Goal: Book appointment/travel/reservation

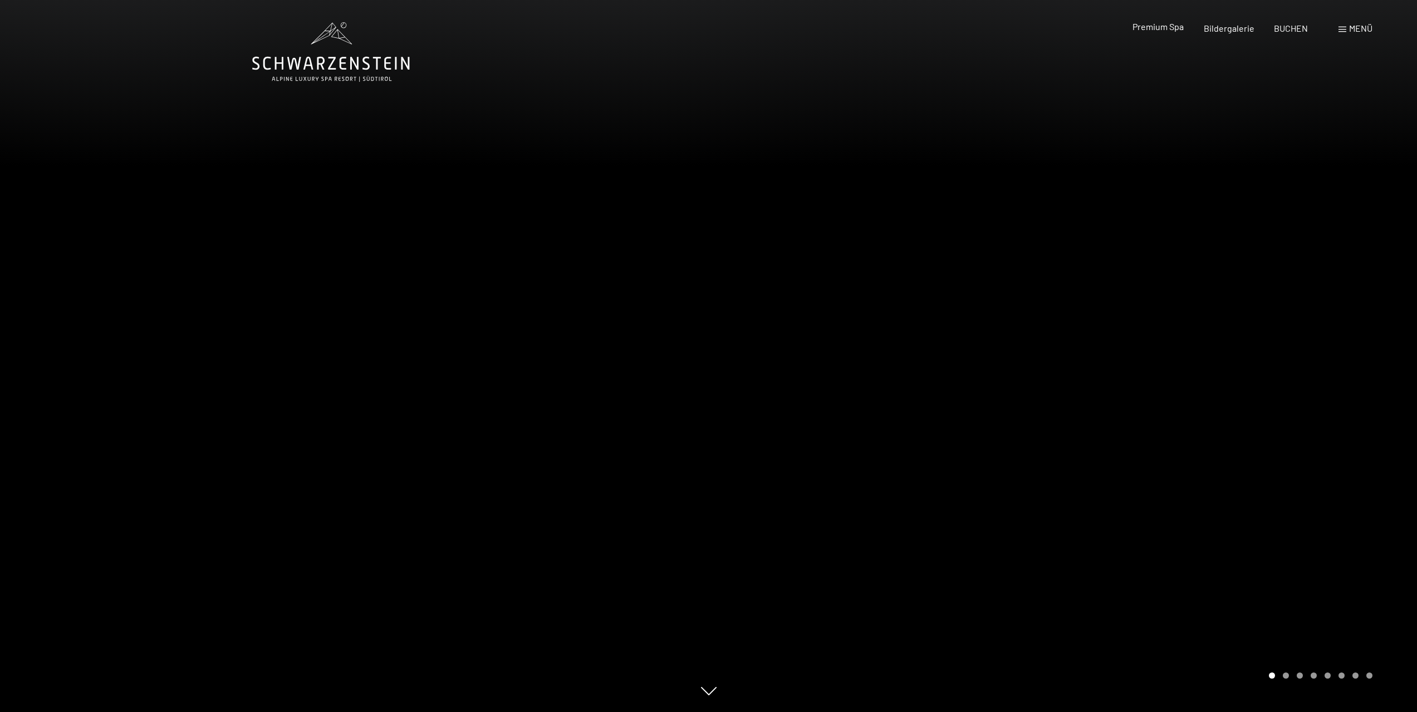
click at [1166, 32] on div "Premium Spa" at bounding box center [1157, 27] width 51 height 12
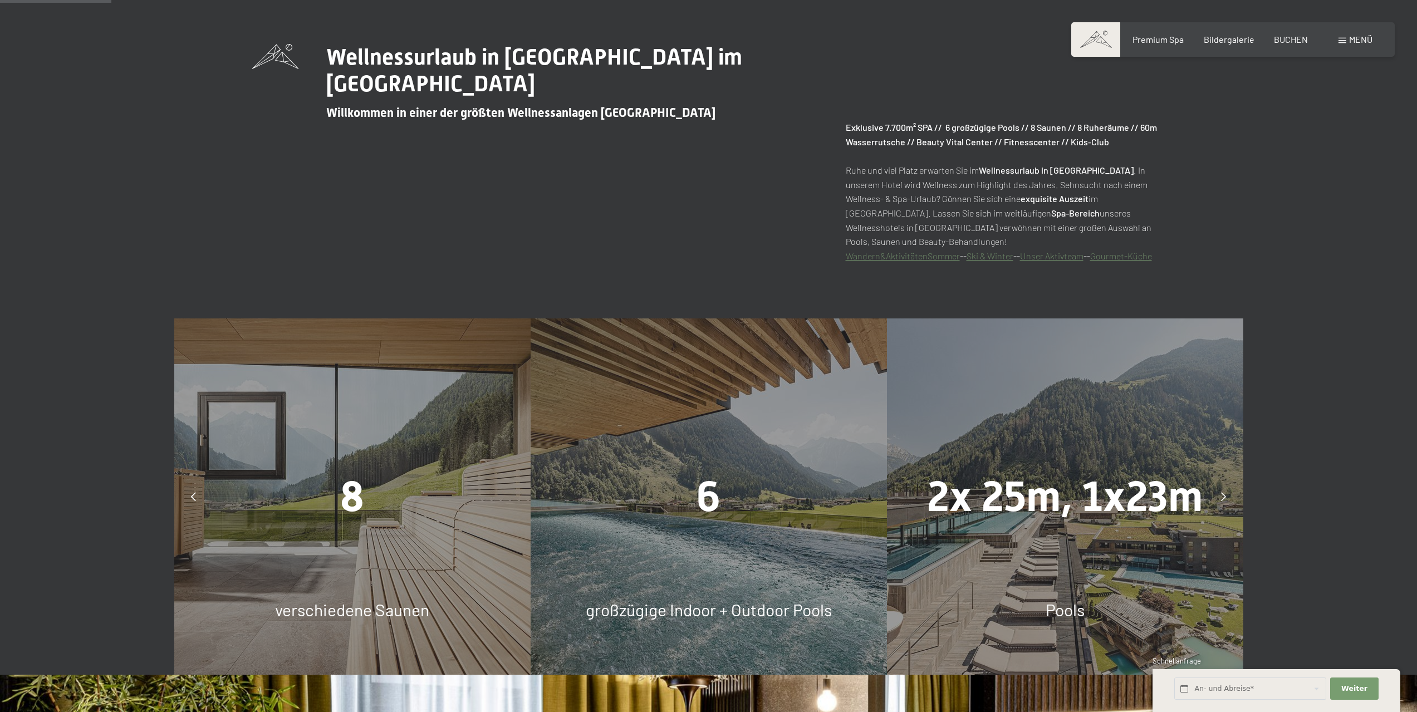
scroll to position [946, 0]
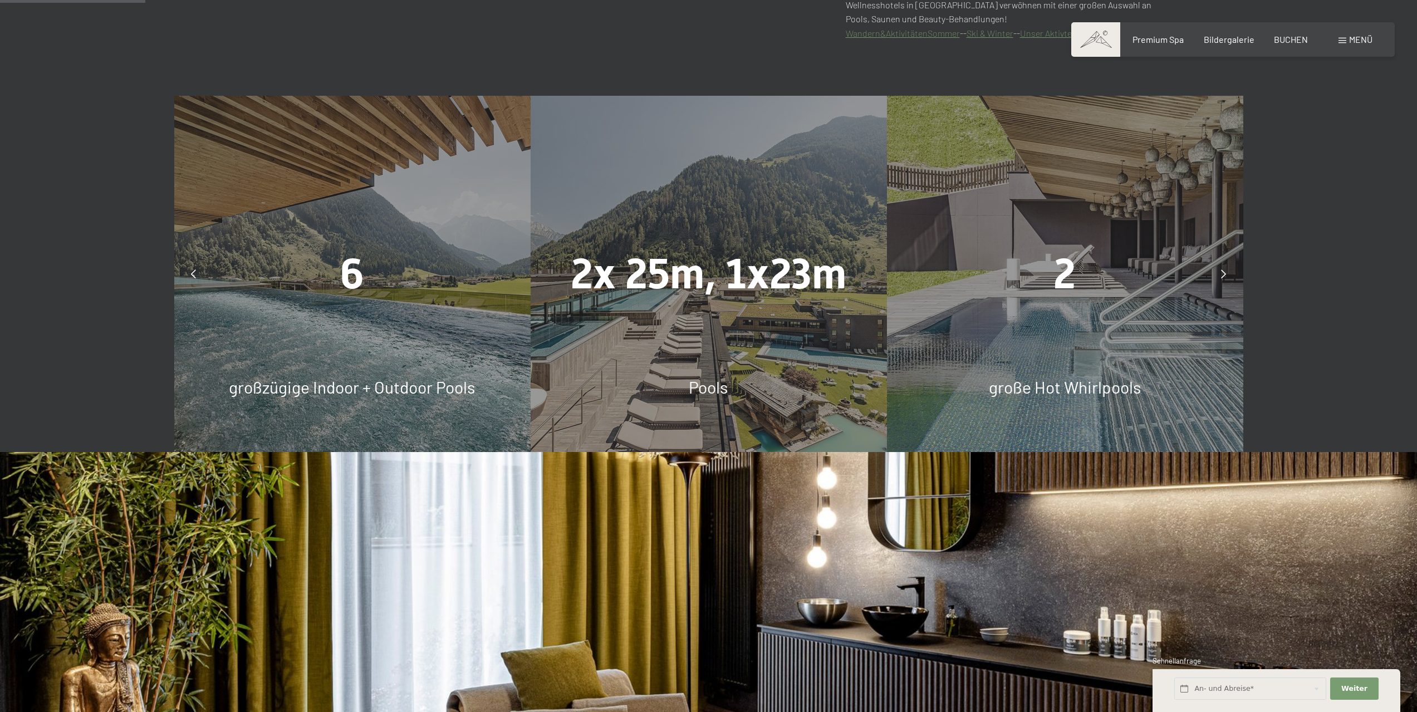
click at [1227, 278] on div at bounding box center [1224, 274] width 28 height 28
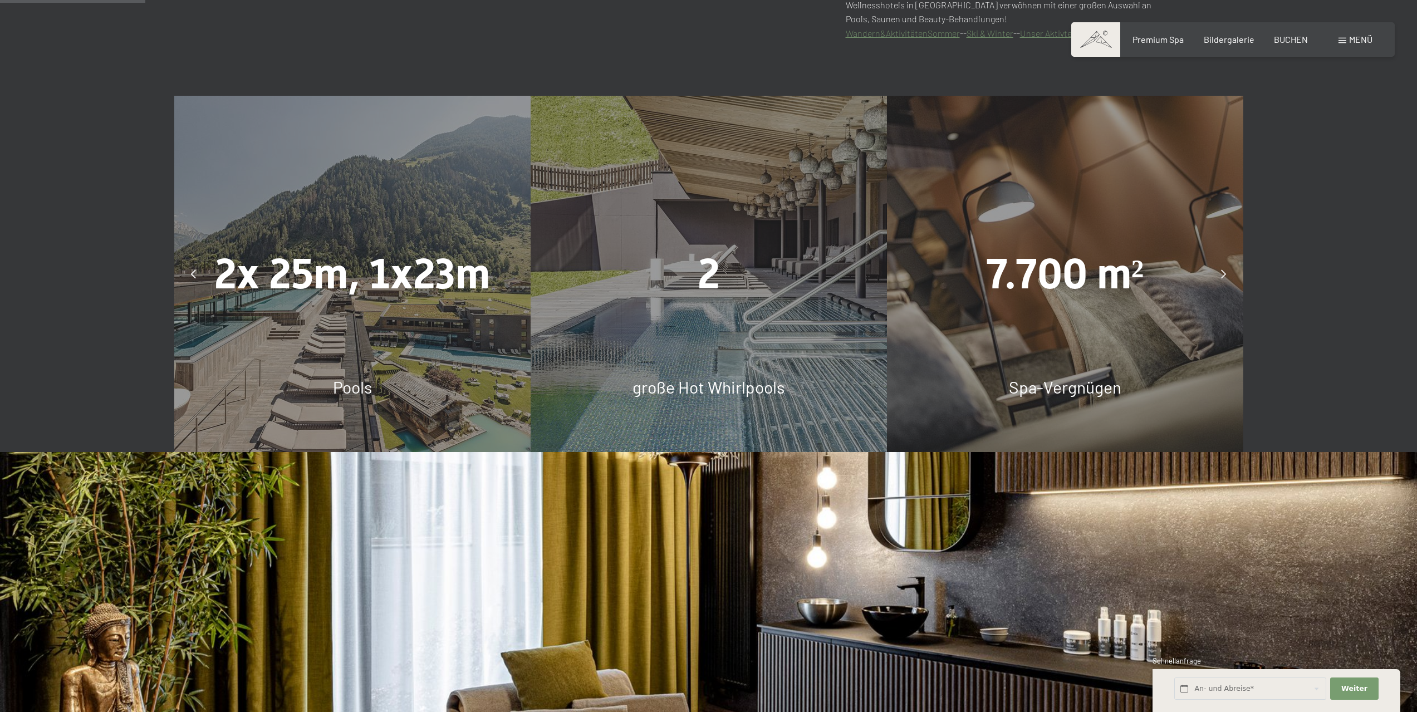
click at [1227, 278] on div at bounding box center [1224, 274] width 28 height 28
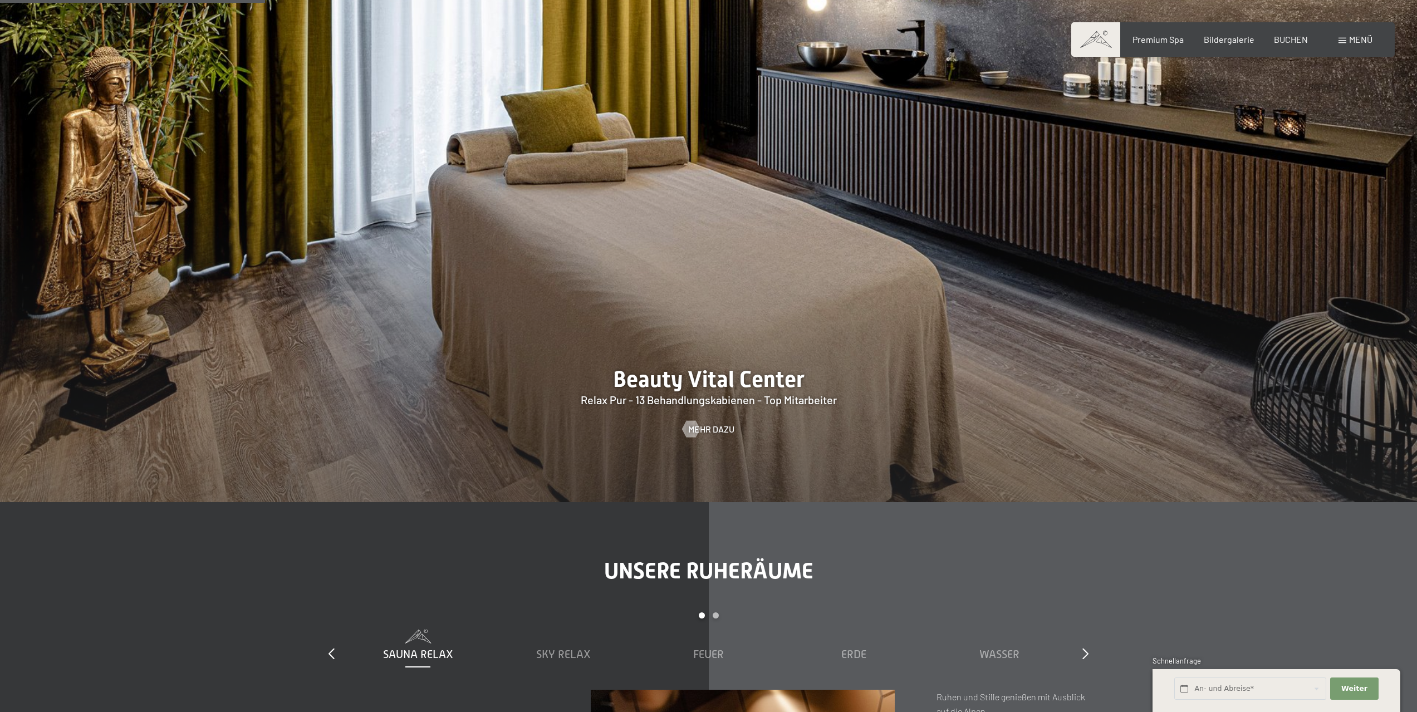
scroll to position [1726, 0]
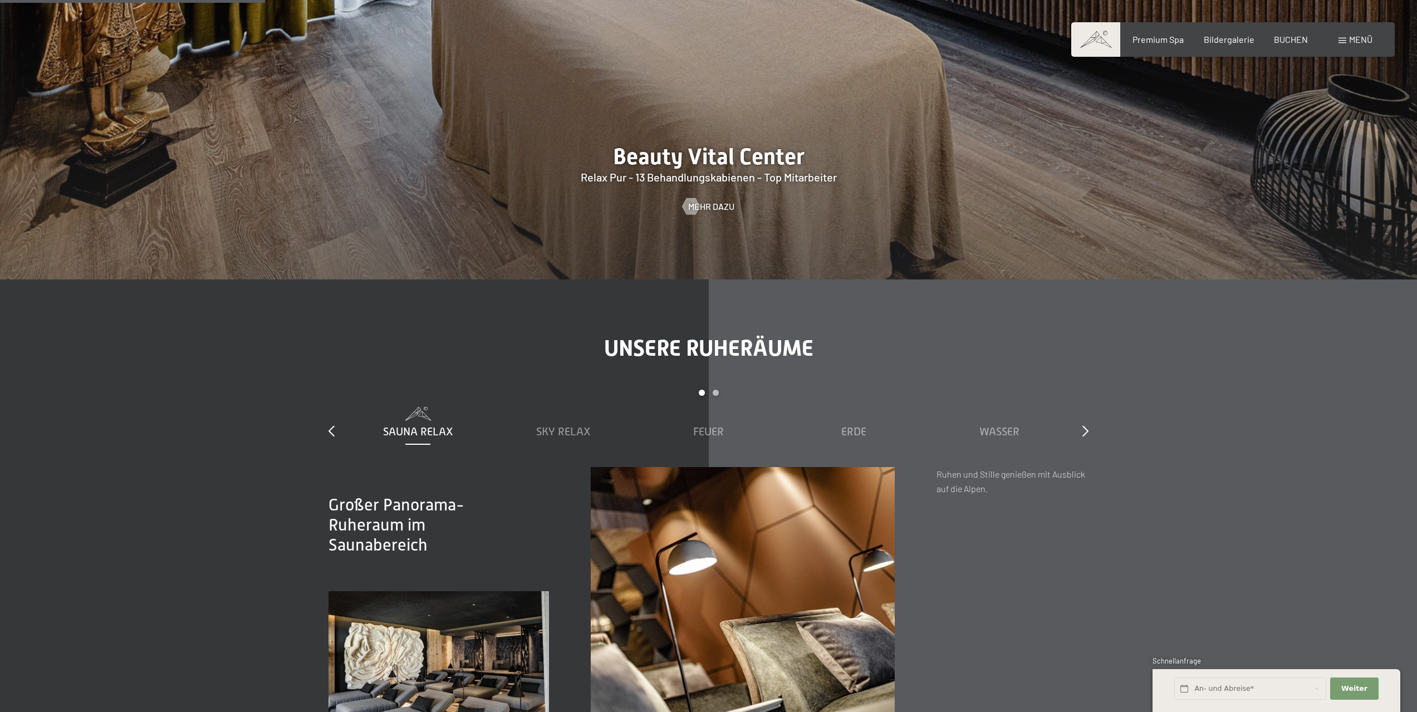
drag, startPoint x: 1076, startPoint y: 422, endPoint x: 1091, endPoint y: 430, distance: 17.2
click at [1082, 427] on div "slide 1 to 5 of 7 Sauna Relax Sky Relax Feuer Erde Wasser Luft Wolke 7" at bounding box center [708, 428] width 760 height 77
click at [1083, 431] on icon at bounding box center [1085, 430] width 6 height 11
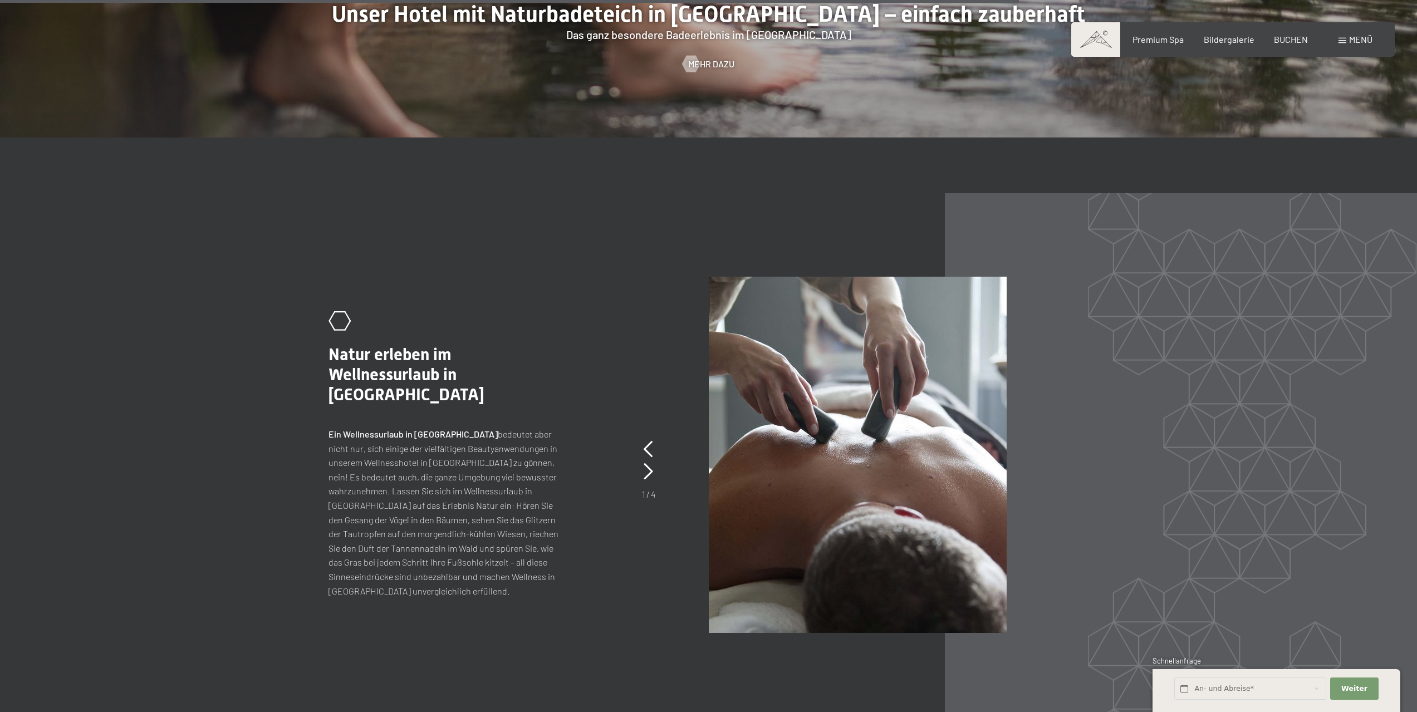
scroll to position [6179, 0]
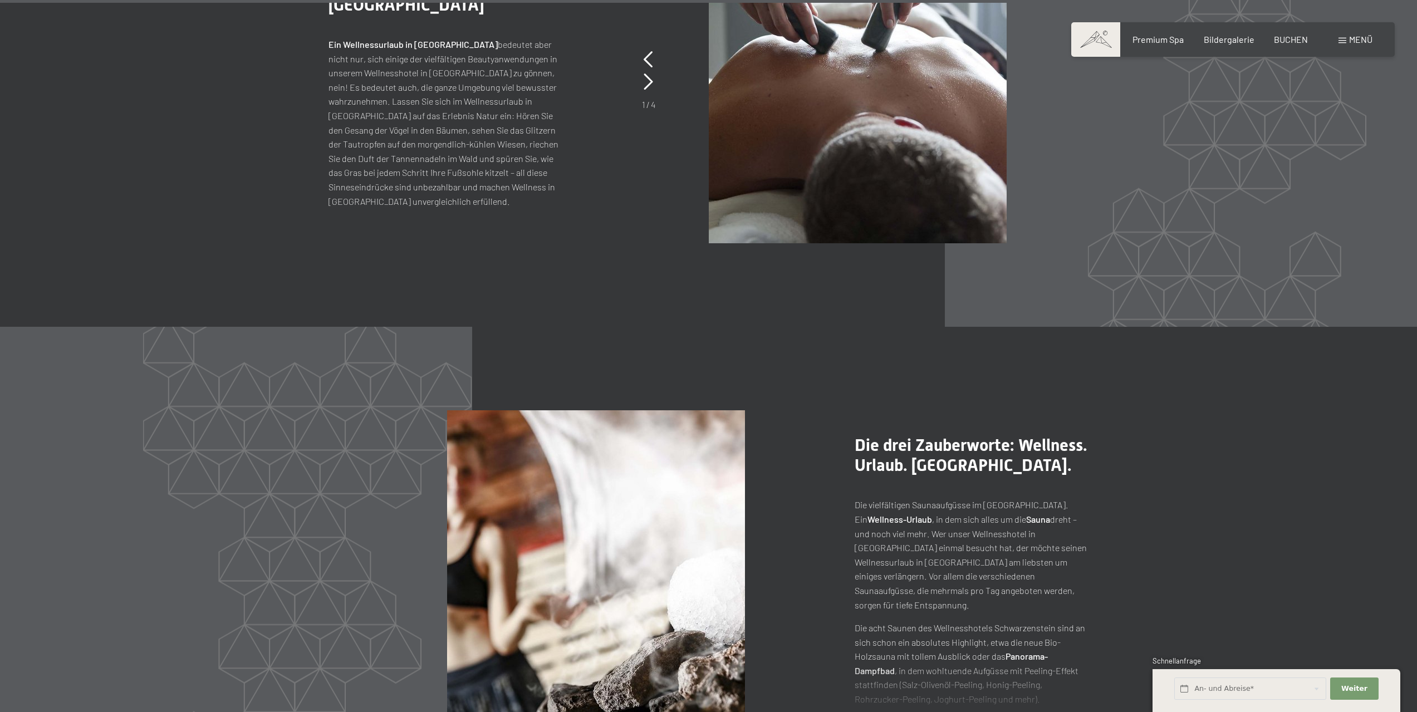
click at [1347, 40] on div "Menü" at bounding box center [1355, 39] width 34 height 12
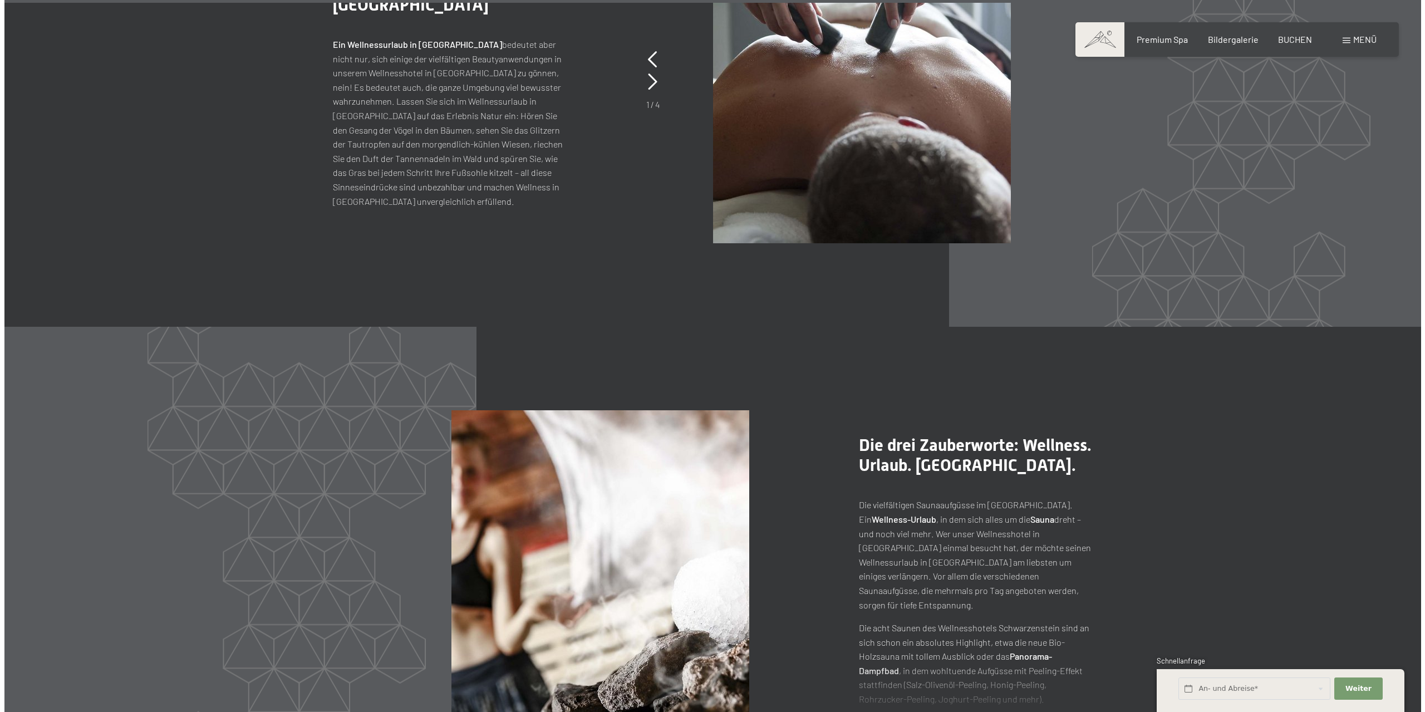
scroll to position [6188, 0]
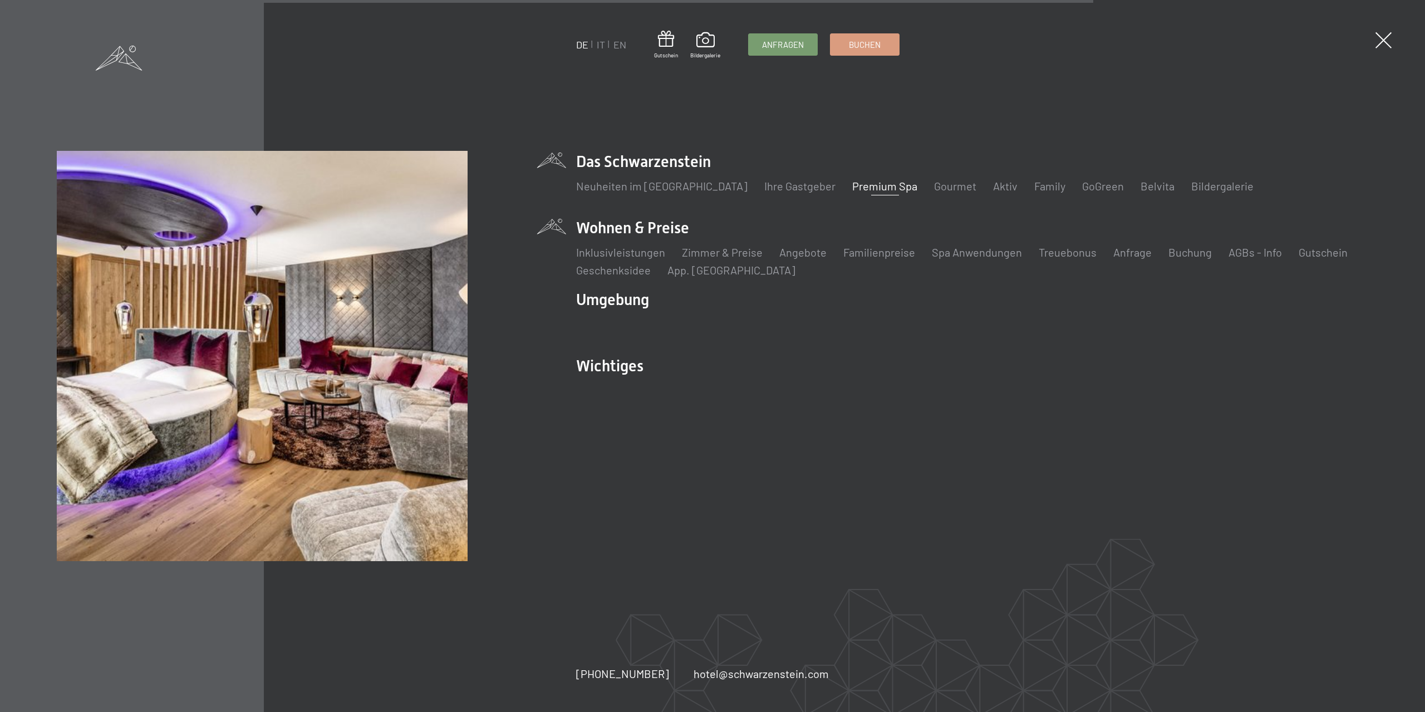
click at [668, 225] on li "Wohnen & Preise Inklusivleistungen Zimmer & Preise Liste Angebote Liste Familie…" at bounding box center [972, 247] width 792 height 61
click at [752, 151] on li "Das Schwarzenstein Neuheiten im Schwarzenstein Ihre Gastgeber Premium Spa Gourm…" at bounding box center [972, 178] width 792 height 55
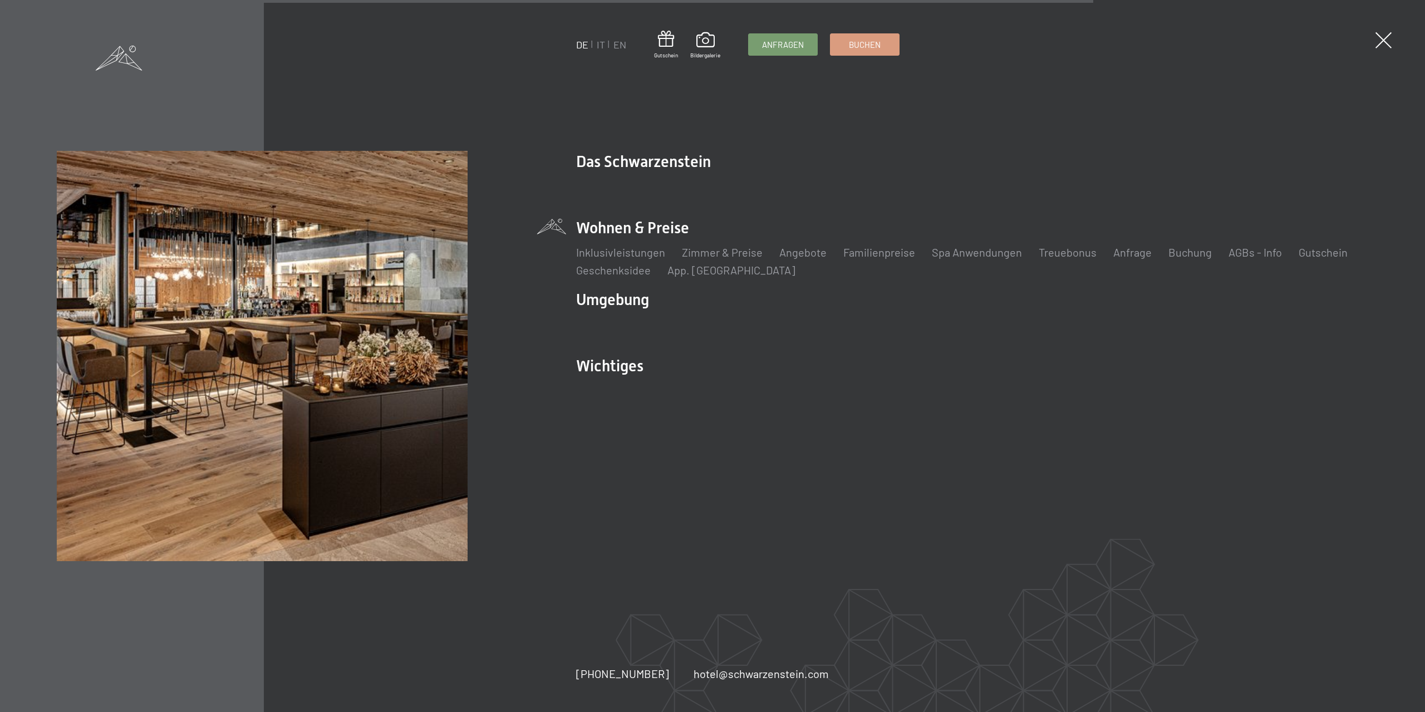
drag, startPoint x: 576, startPoint y: 154, endPoint x: 1059, endPoint y: 538, distance: 617.3
click at [1059, 538] on div "DE IT EN Gutschein Bildergalerie Anfragen Buchen DE IT EN Das Schwarzenstein Ne…" at bounding box center [972, 356] width 792 height 410
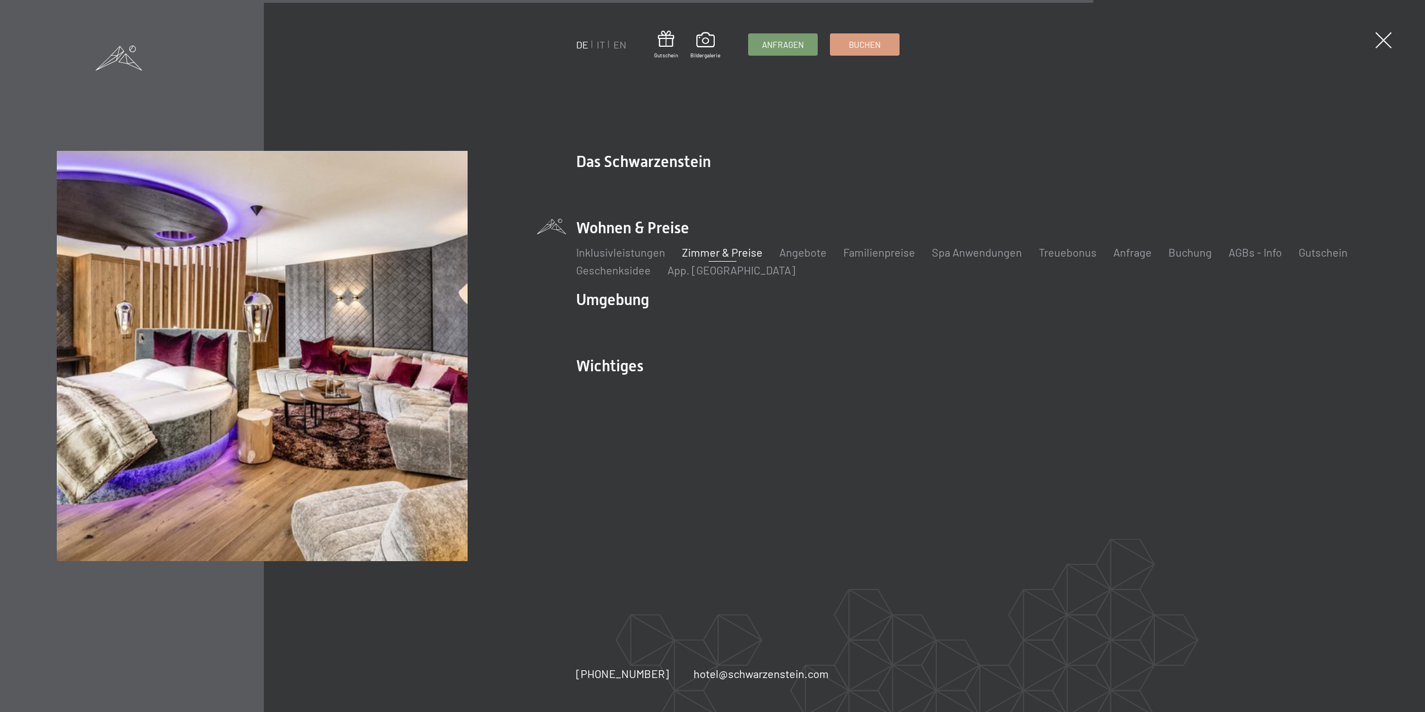
click at [736, 255] on link "Zimmer & Preise" at bounding box center [722, 252] width 81 height 13
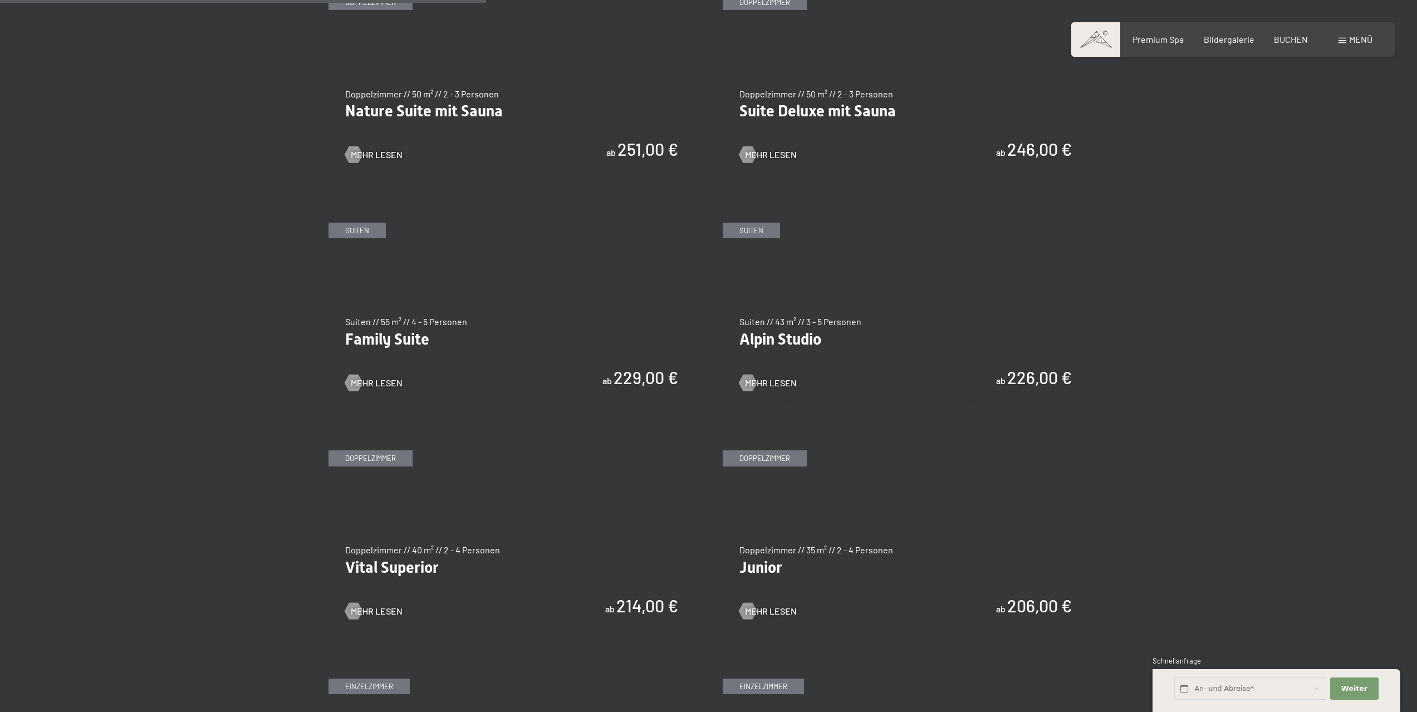
scroll to position [1169, 0]
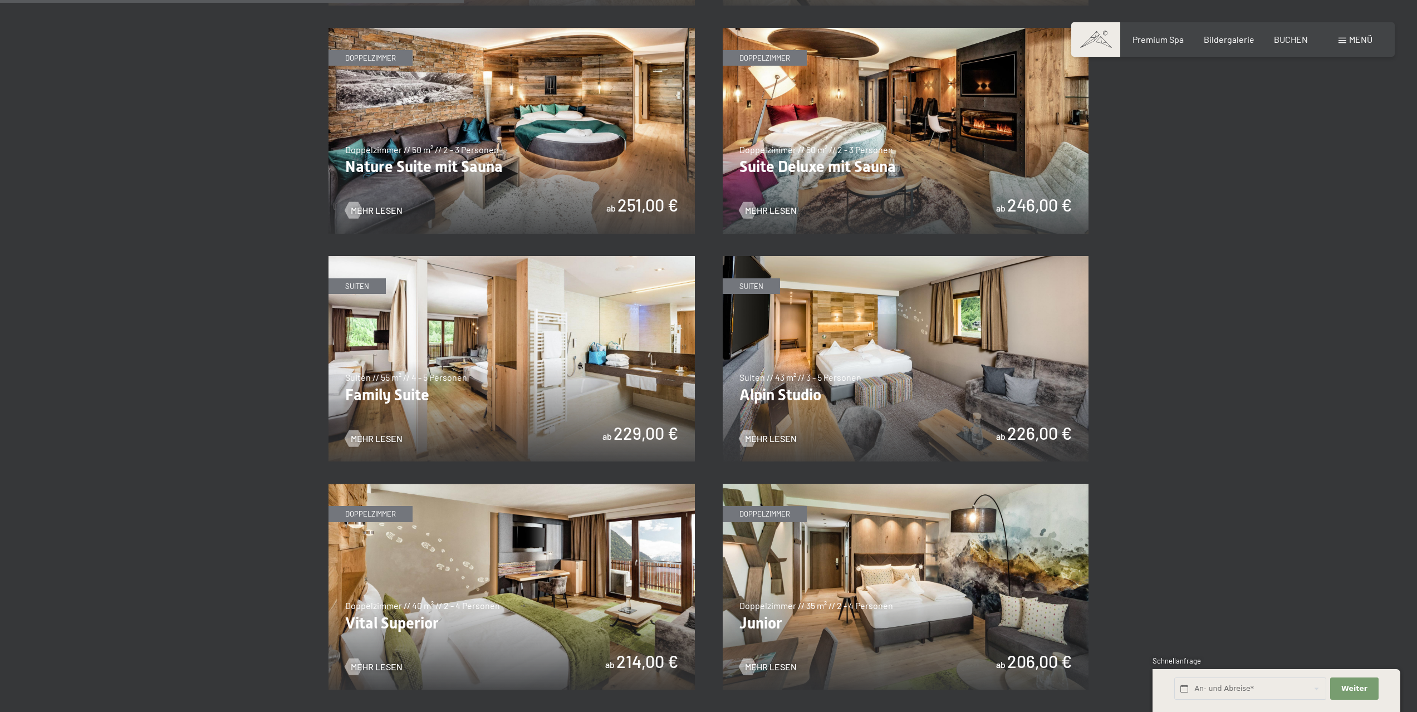
click at [863, 390] on img at bounding box center [906, 359] width 366 height 206
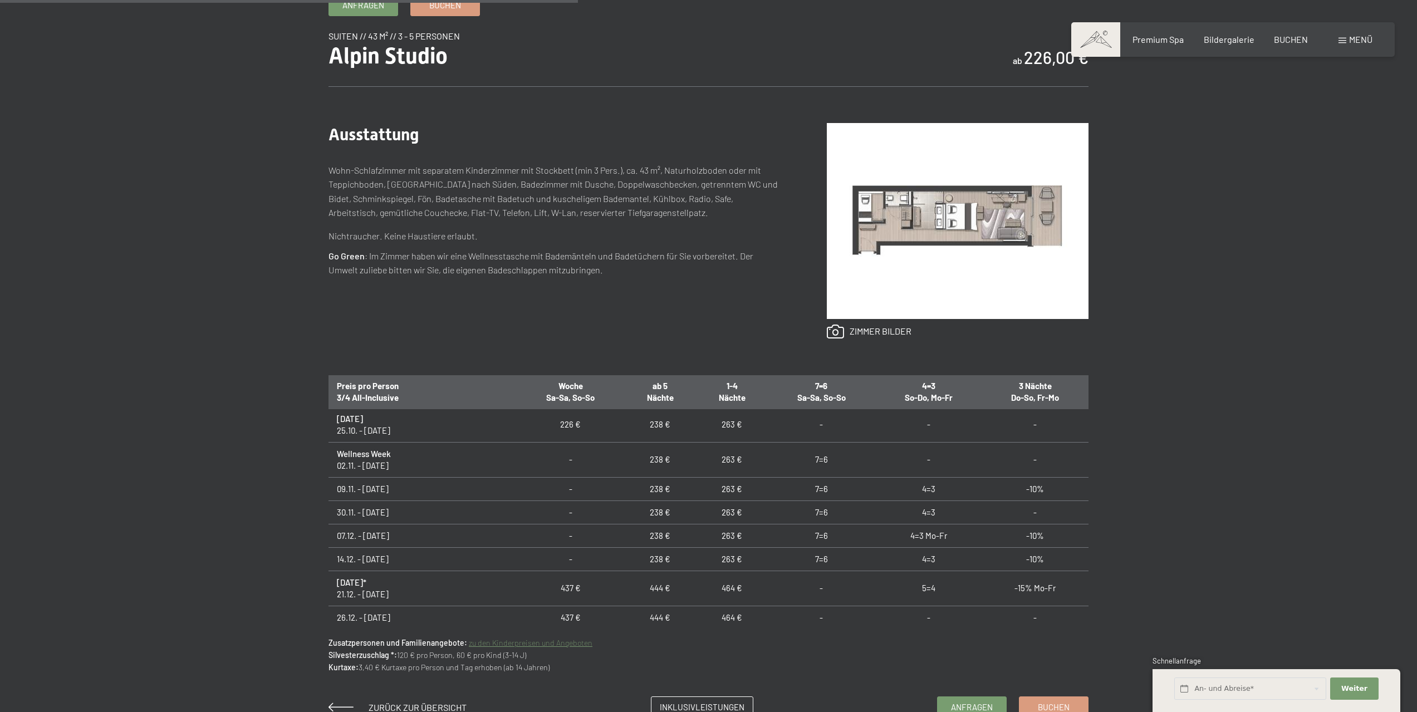
scroll to position [111, 0]
